Goal: Communication & Community: Answer question/provide support

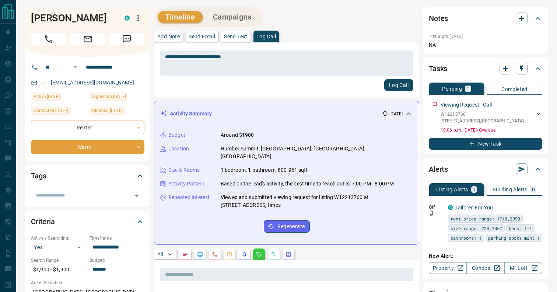
click at [399, 78] on div "**********" at bounding box center [287, 69] width 254 height 43
click at [392, 87] on button "Log Call" at bounding box center [398, 85] width 29 height 12
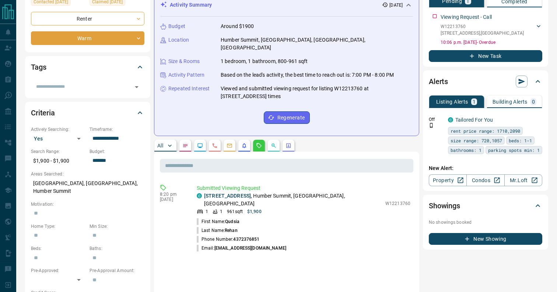
scroll to position [109, 0]
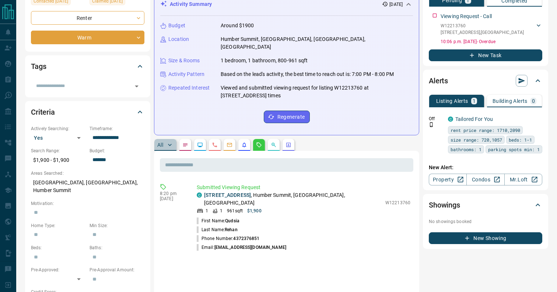
click at [162, 142] on p "All" at bounding box center [160, 144] width 6 height 5
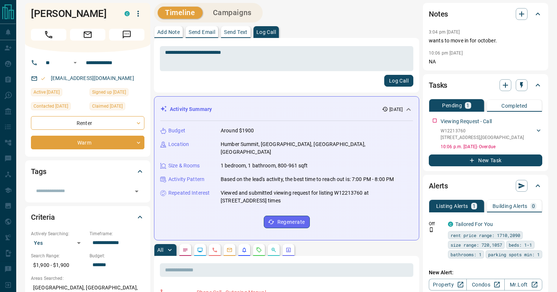
scroll to position [0, 0]
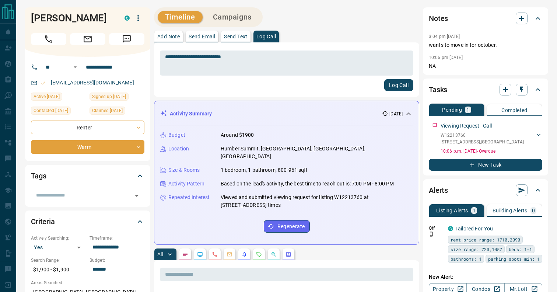
click at [249, 133] on p "Around $1900" at bounding box center [238, 135] width 34 height 8
click at [279, 147] on p "Humber Summit, [GEOGRAPHIC_DATA], [GEOGRAPHIC_DATA], [GEOGRAPHIC_DATA]" at bounding box center [317, 152] width 192 height 15
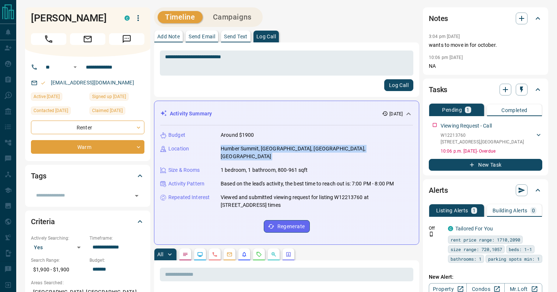
click at [279, 147] on p "Humber Summit, [GEOGRAPHIC_DATA], [GEOGRAPHIC_DATA], [GEOGRAPHIC_DATA]" at bounding box center [317, 152] width 192 height 15
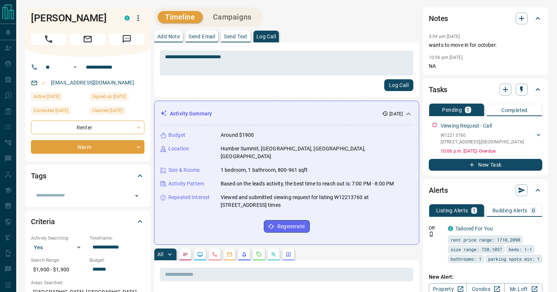
click at [279, 166] on p "1 bedroom, 1 bathroom, 800-961 sqft" at bounding box center [264, 170] width 87 height 8
click at [280, 180] on p "Based on the lead's activity, the best time to reach out is: 7:00 PM - 8:00 PM" at bounding box center [307, 184] width 173 height 8
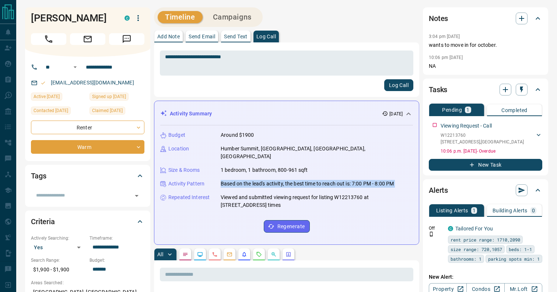
click at [280, 180] on p "Based on the lead's activity, the best time to reach out is: 7:00 PM - 8:00 PM" at bounding box center [307, 184] width 173 height 8
